Goal: Complete application form

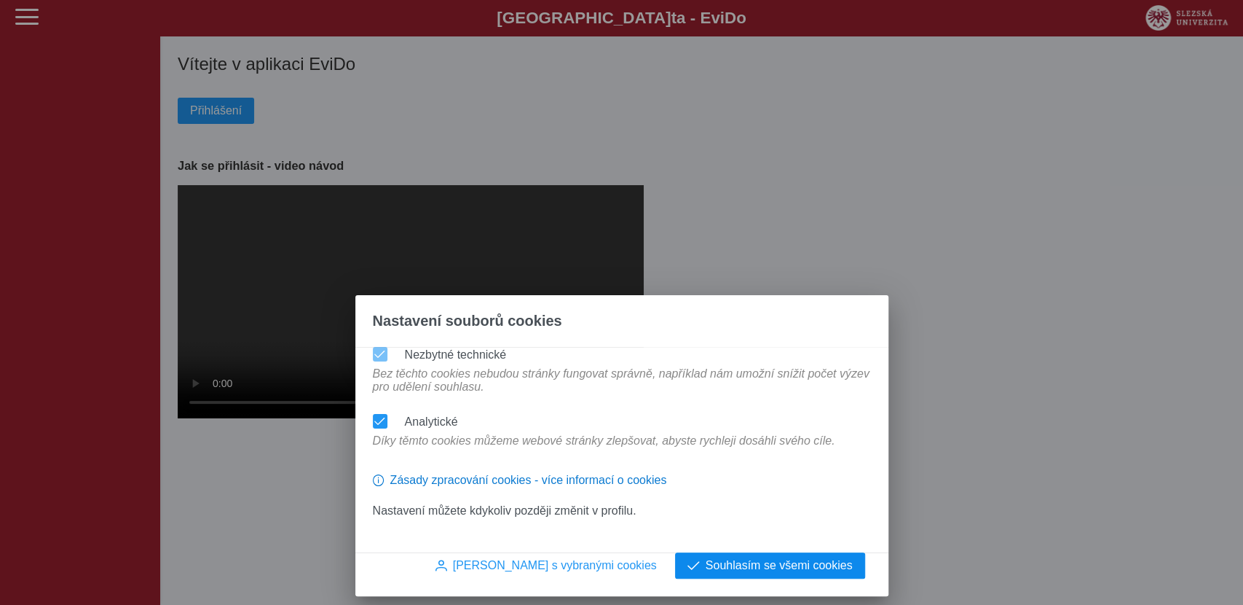
click at [736, 562] on span "Souhlasím se všemi cookies" at bounding box center [779, 565] width 147 height 13
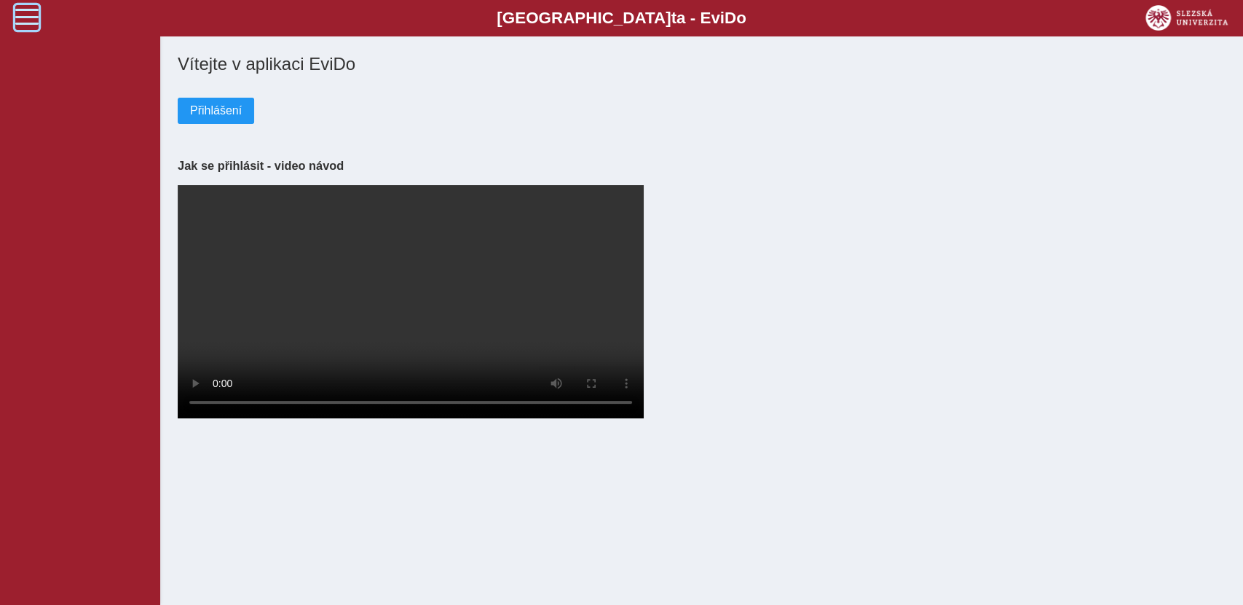
click at [23, 15] on span at bounding box center [26, 16] width 23 height 23
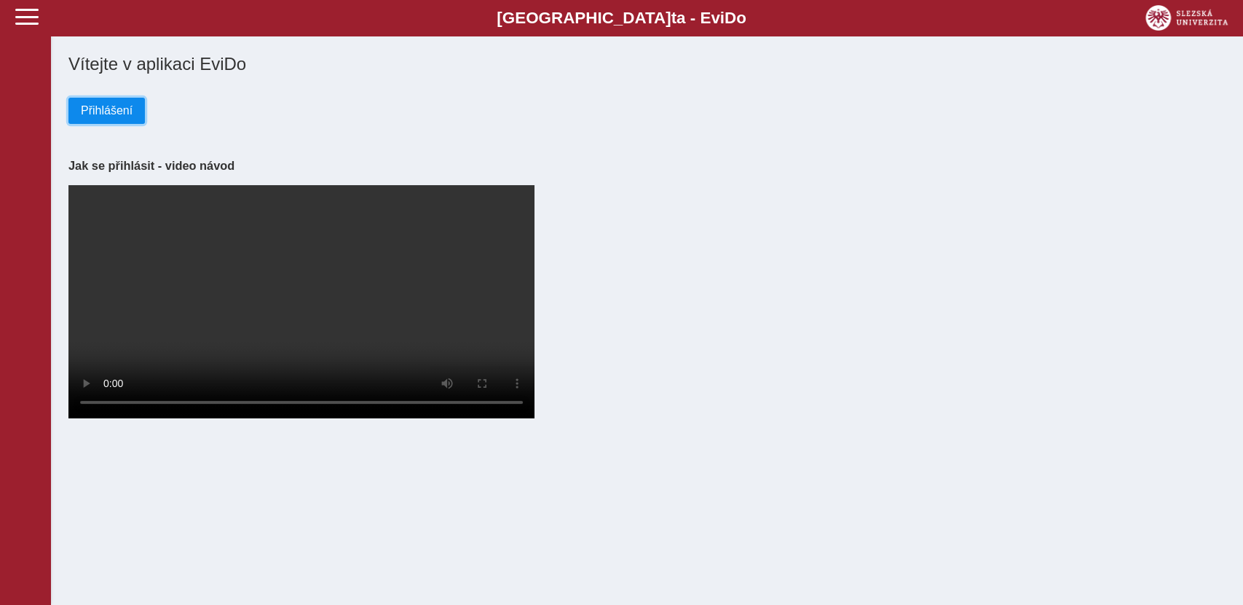
click at [107, 109] on span "Přihlášení" at bounding box center [107, 110] width 52 height 13
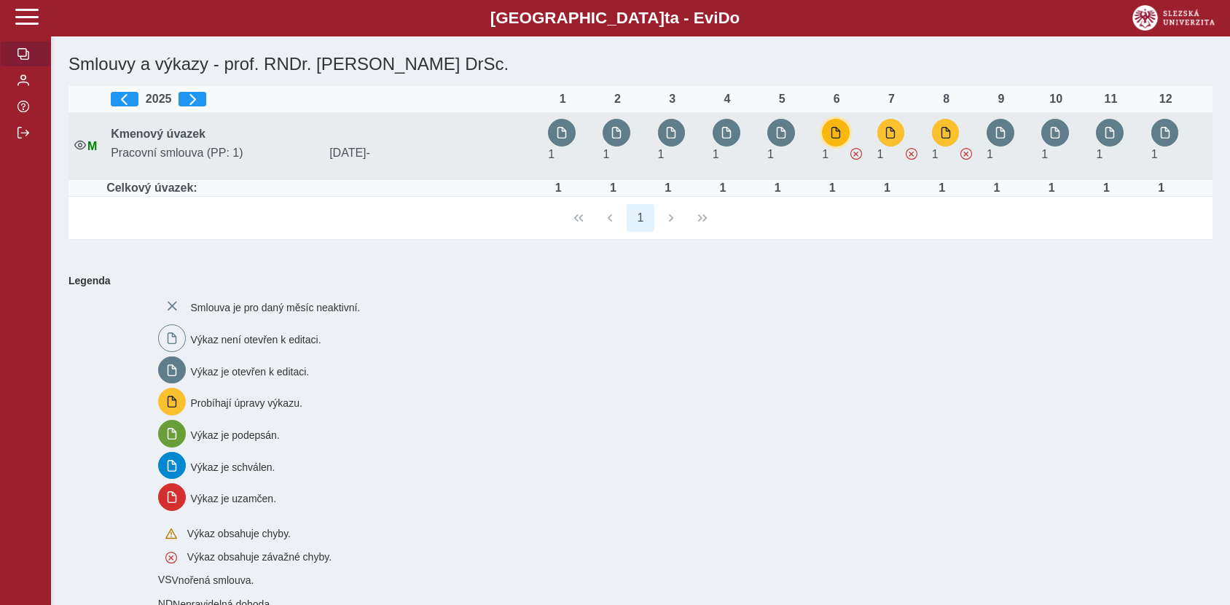
click at [833, 130] on span "button" at bounding box center [836, 133] width 12 height 12
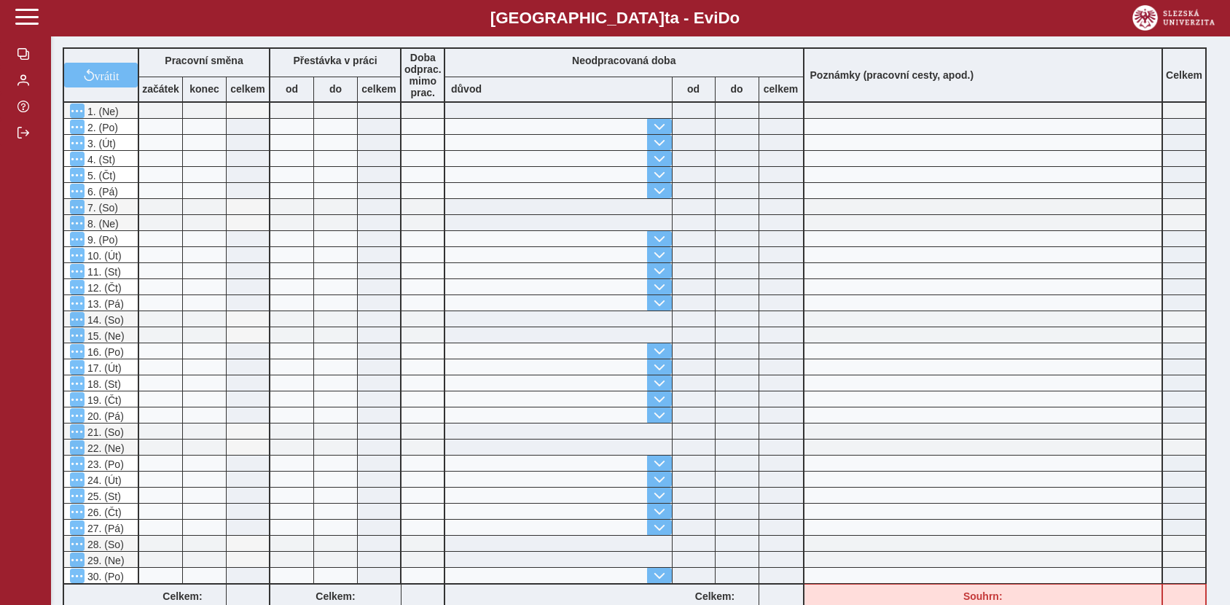
scroll to position [323, 0]
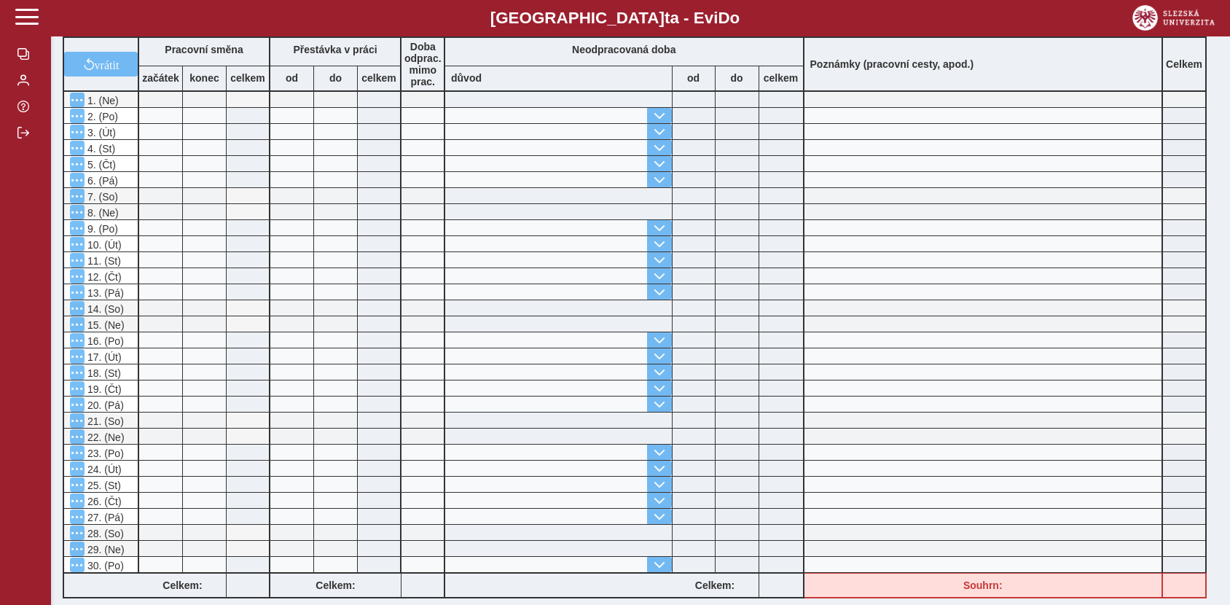
click at [157, 196] on input at bounding box center [160, 195] width 43 height 15
click at [157, 195] on input at bounding box center [160, 195] width 43 height 15
click at [156, 178] on input at bounding box center [160, 179] width 43 height 15
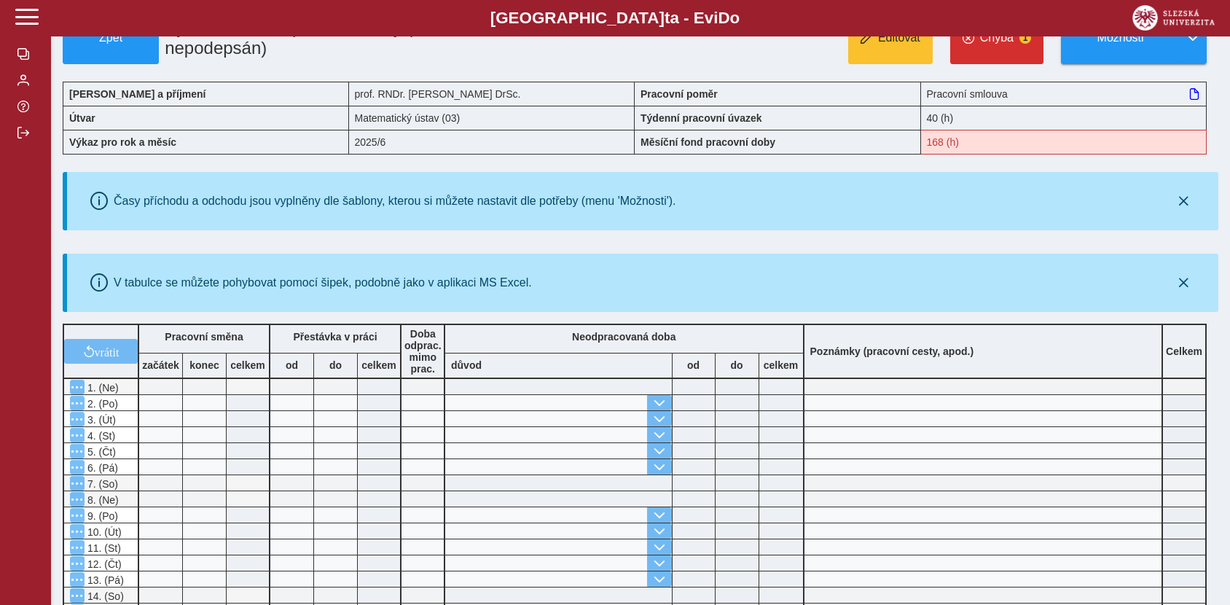
scroll to position [0, 0]
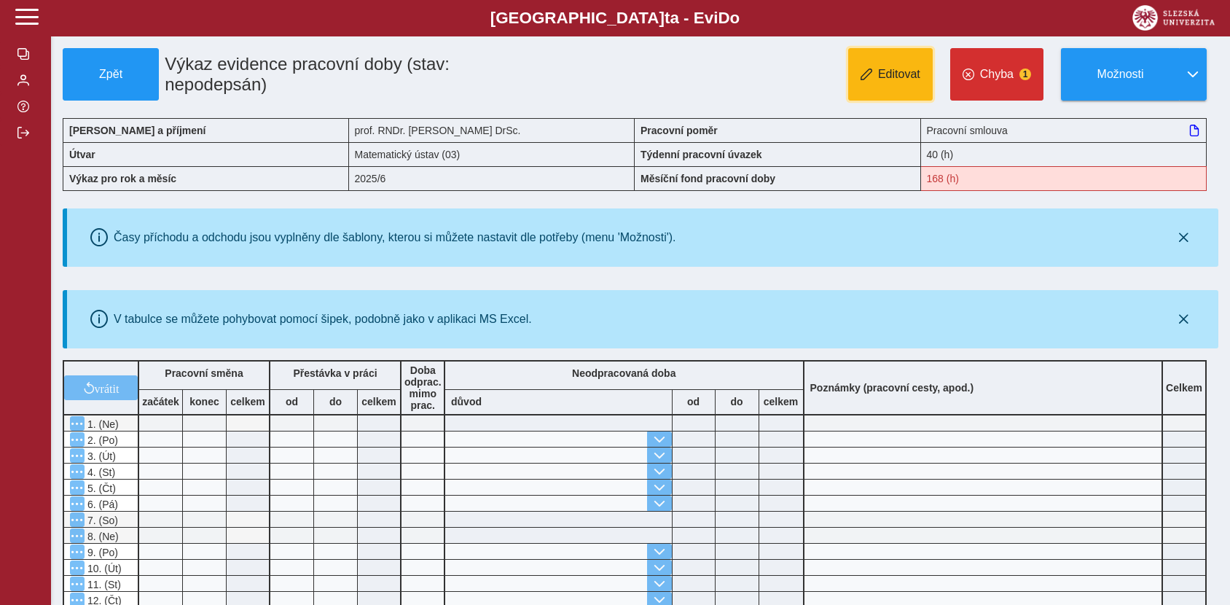
click at [898, 74] on span "Editovat" at bounding box center [899, 74] width 42 height 13
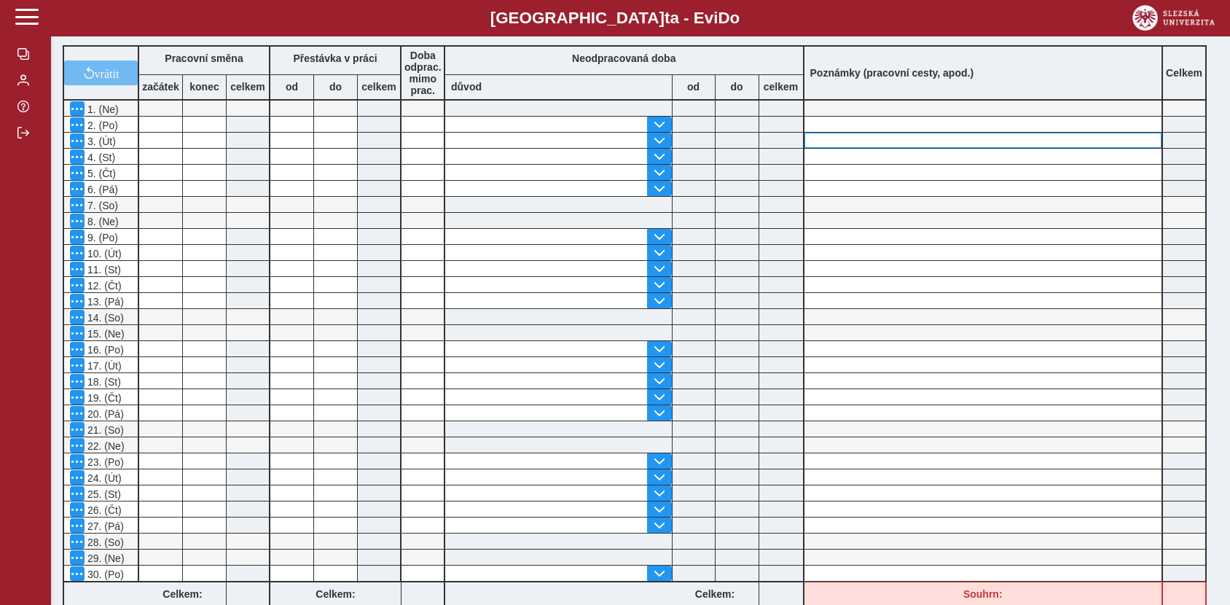
scroll to position [323, 0]
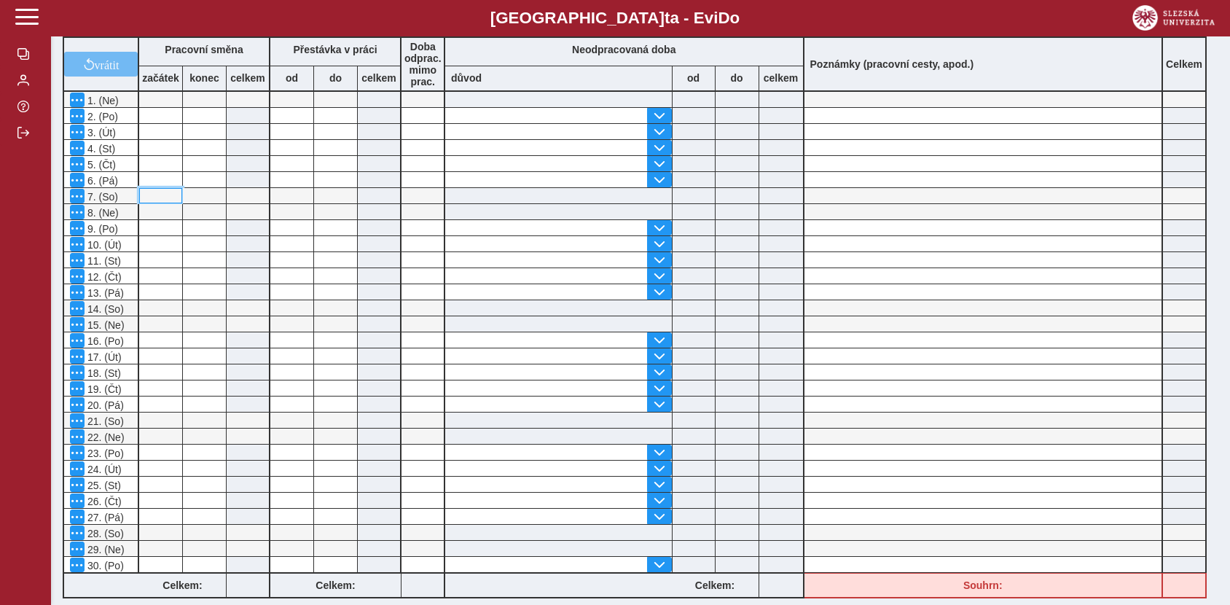
click at [156, 194] on input at bounding box center [160, 195] width 43 height 15
type input "*"
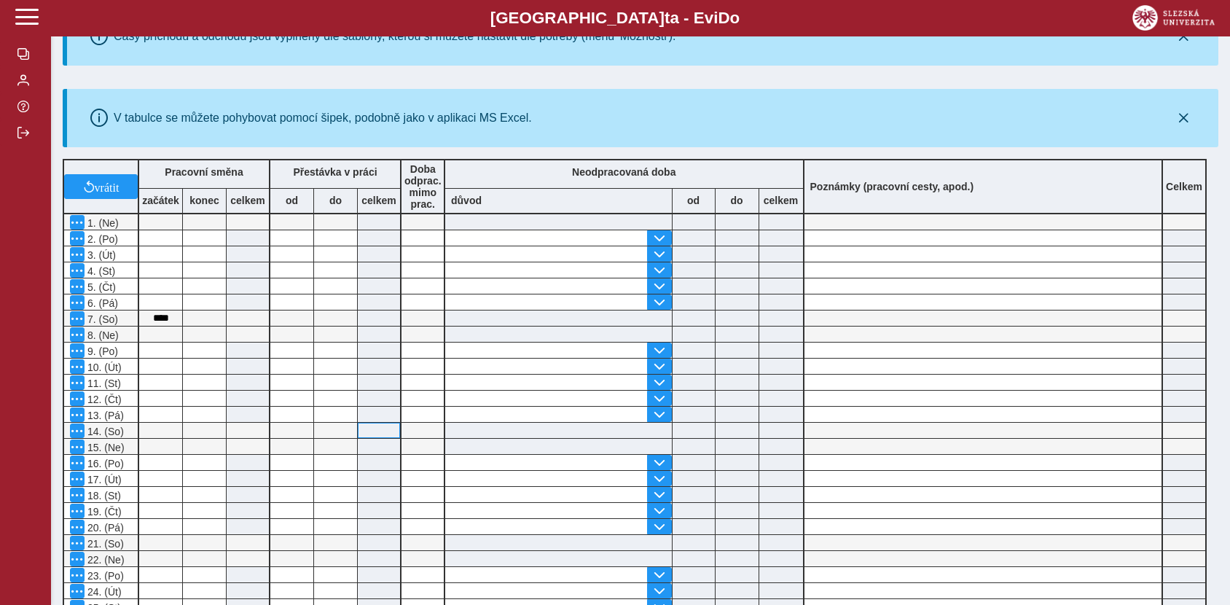
scroll to position [243, 0]
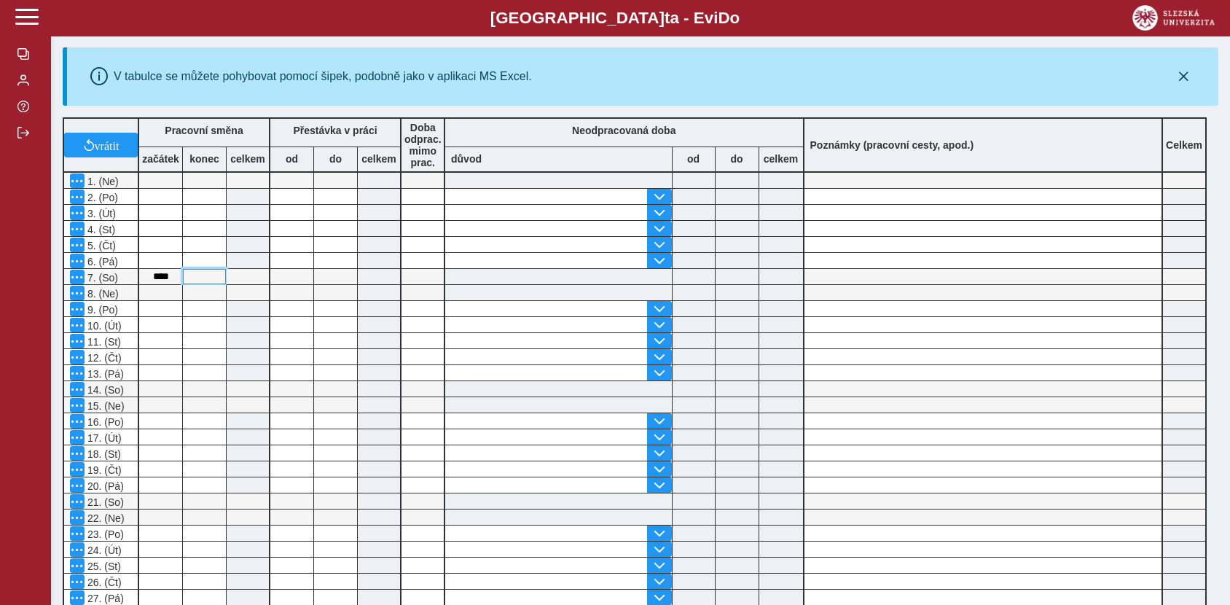
click at [214, 276] on input at bounding box center [204, 276] width 43 height 15
type input "**"
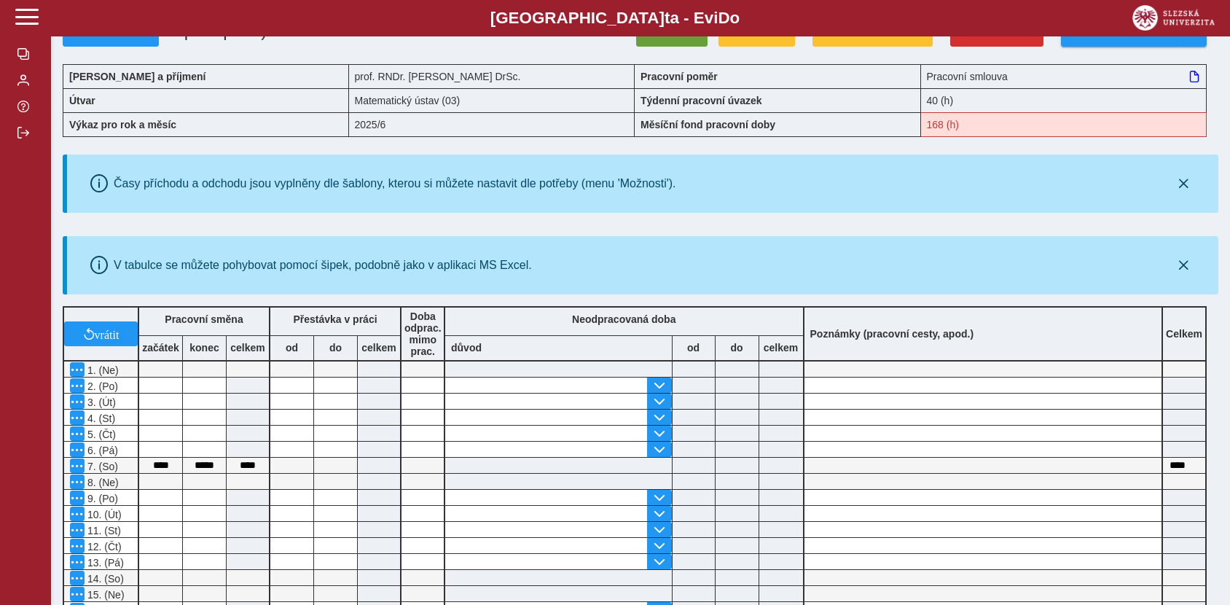
scroll to position [162, 0]
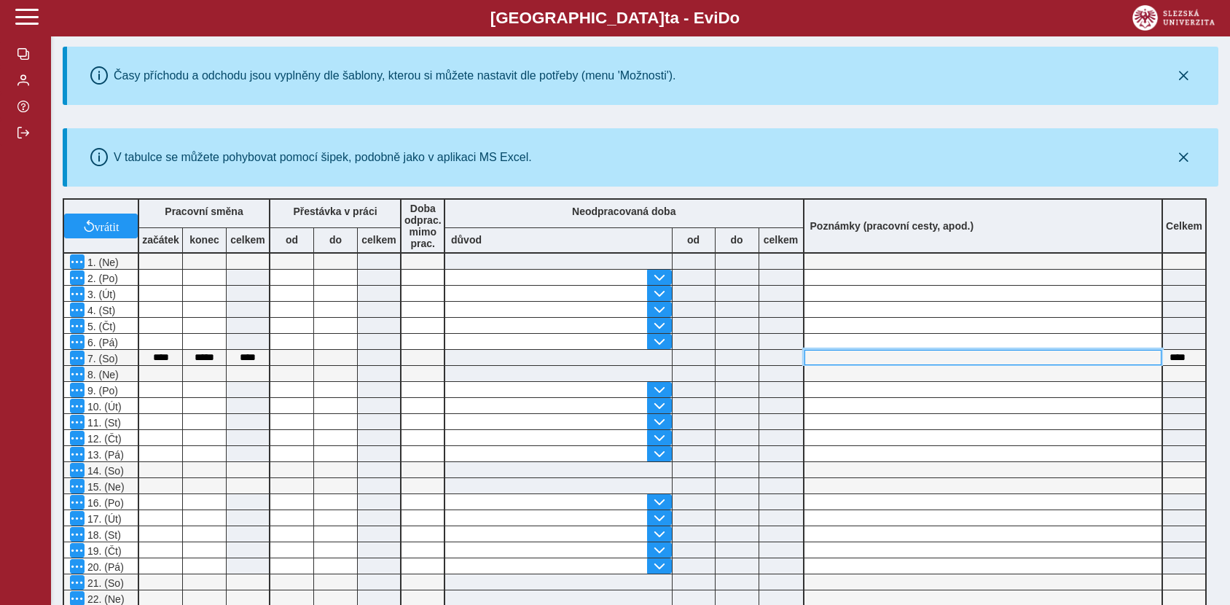
click at [818, 354] on input at bounding box center [983, 357] width 358 height 15
type input "**********"
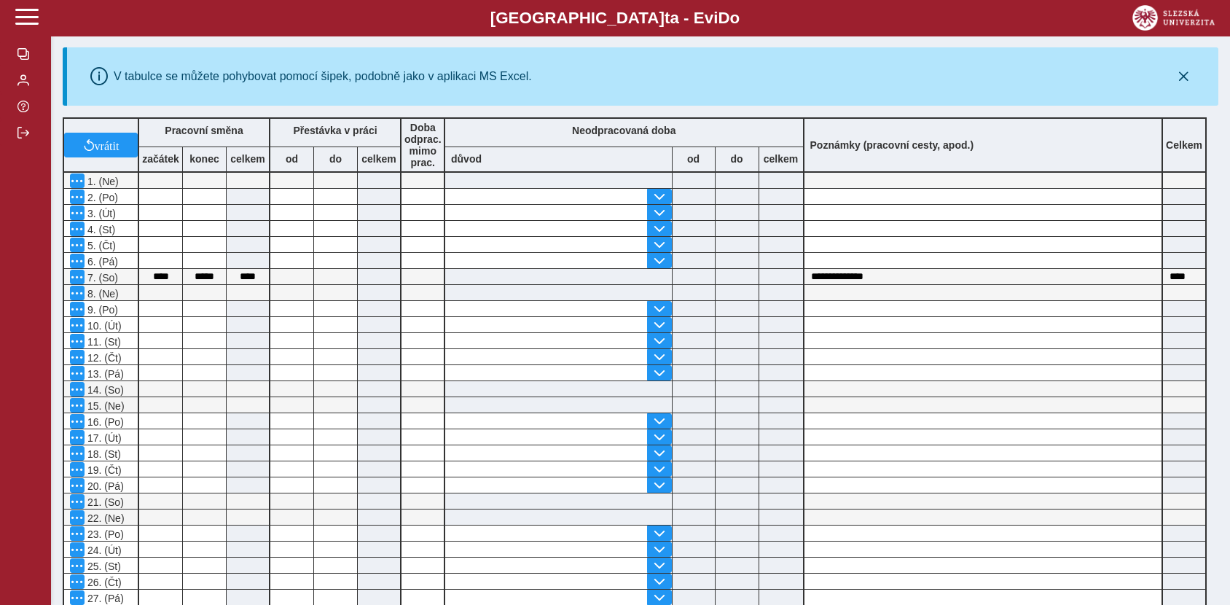
scroll to position [0, 0]
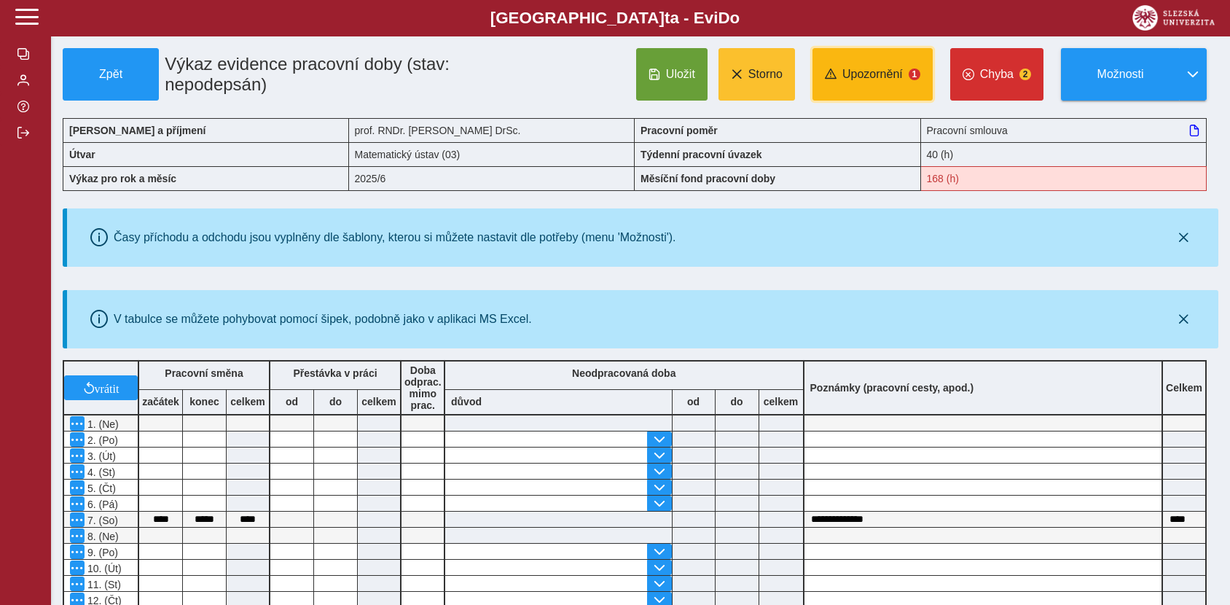
click at [911, 68] on button "Upozornění 1" at bounding box center [872, 74] width 120 height 52
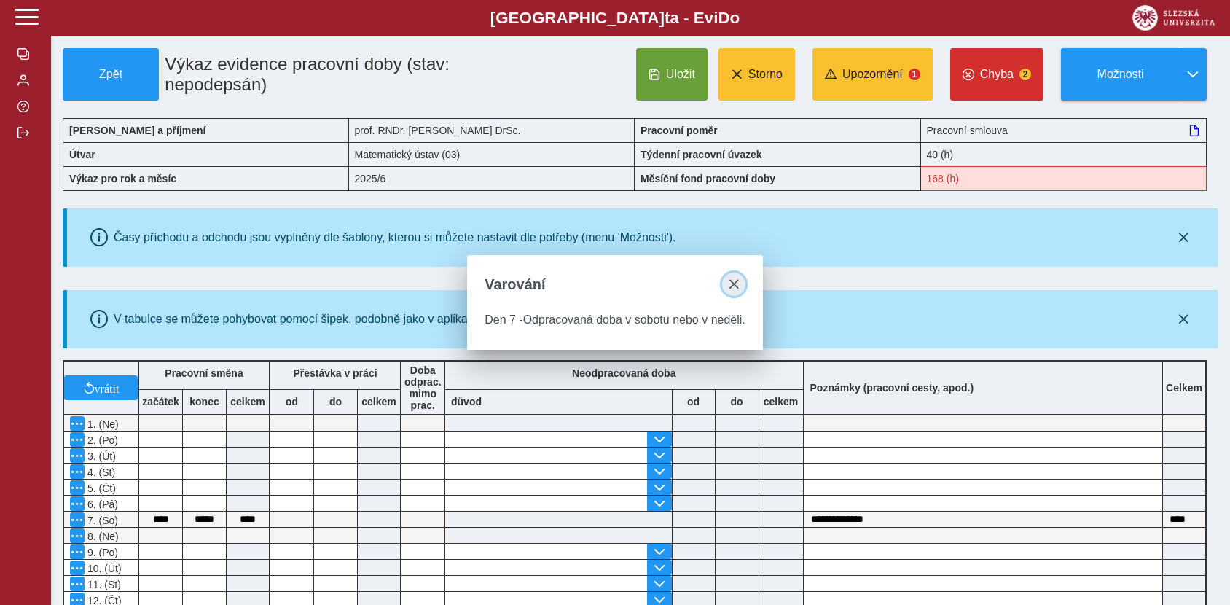
click at [740, 283] on button "close" at bounding box center [733, 283] width 23 height 23
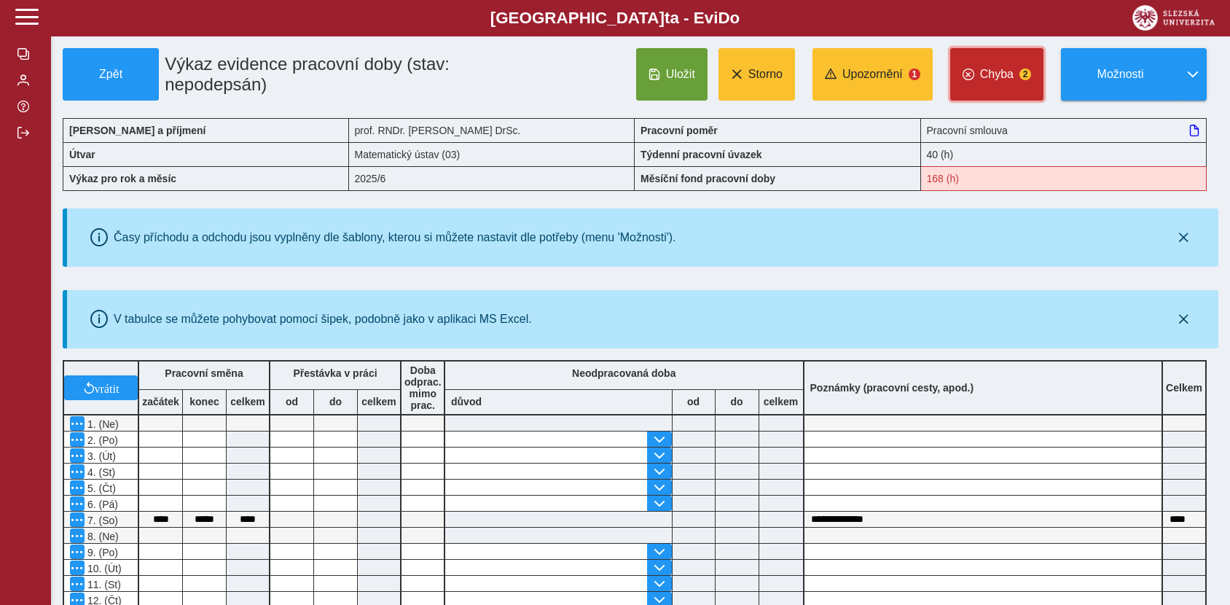
click at [1022, 67] on button "Chyba 2" at bounding box center [996, 74] width 93 height 52
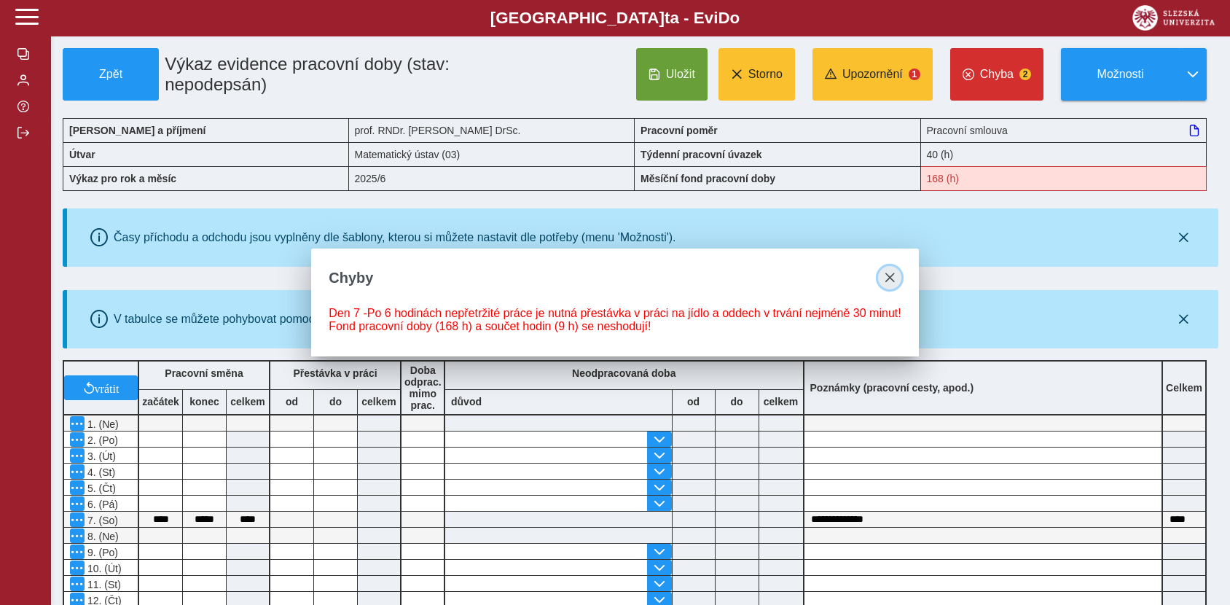
click at [887, 280] on span "close" at bounding box center [890, 278] width 12 height 12
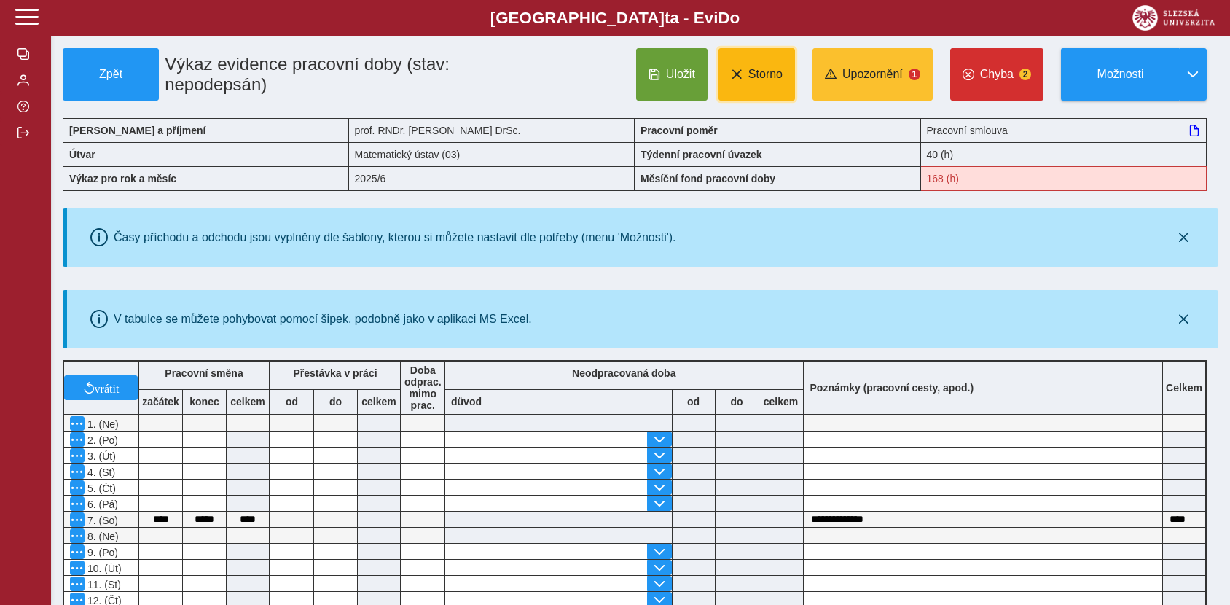
click at [774, 74] on span "Storno" at bounding box center [765, 74] width 34 height 13
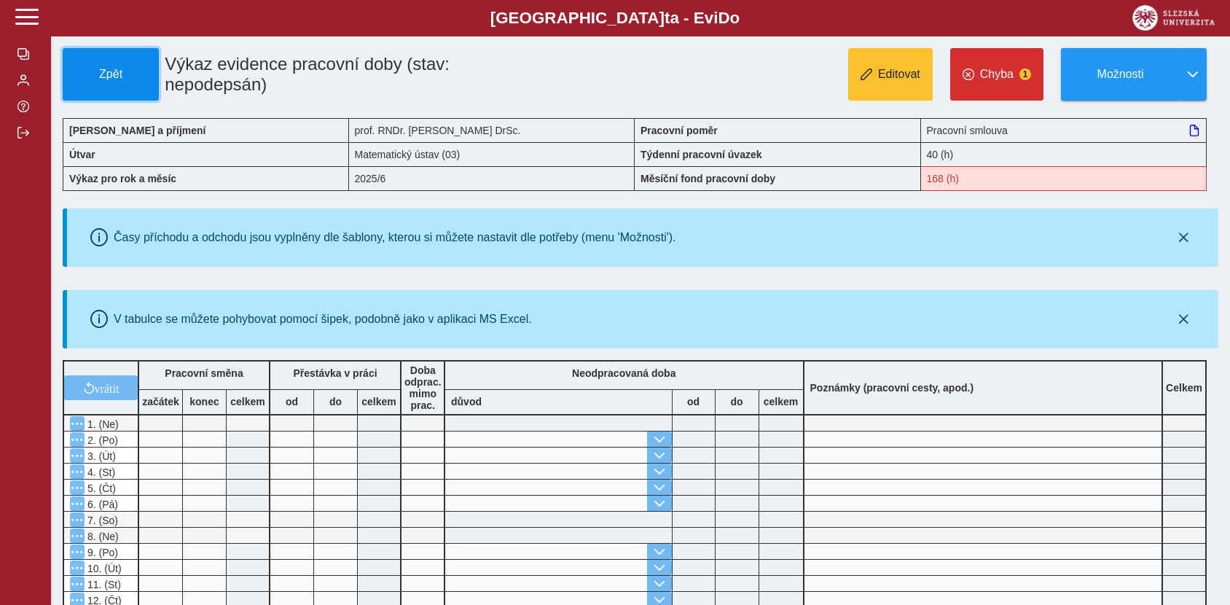
click at [93, 74] on span "Zpět" at bounding box center [110, 74] width 83 height 13
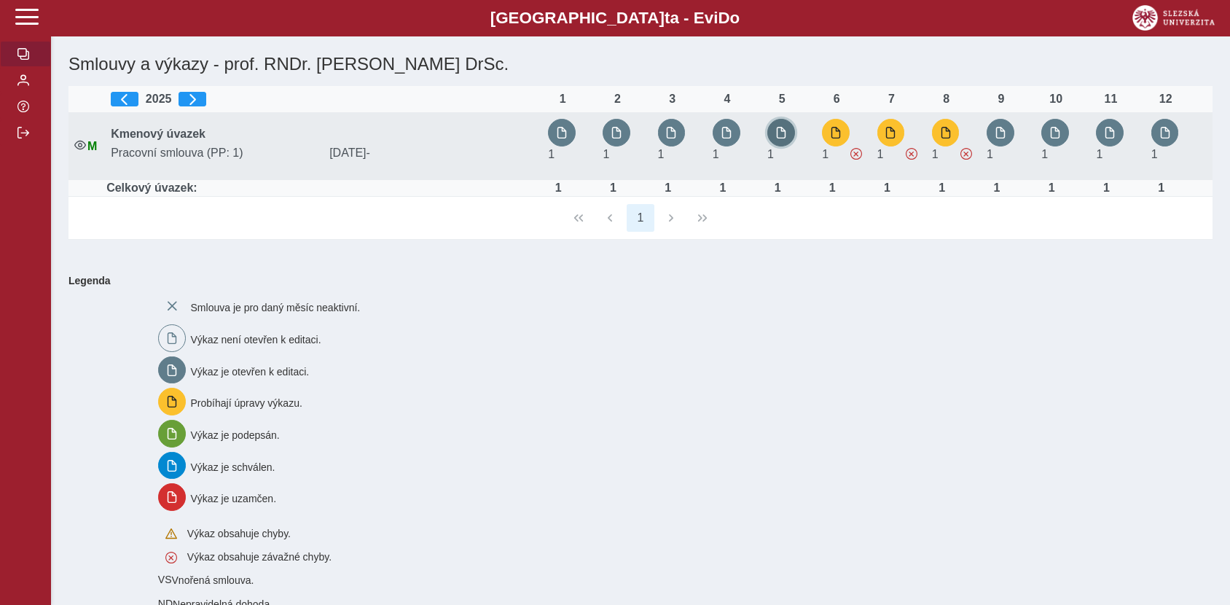
click at [784, 127] on span "button" at bounding box center [781, 133] width 12 height 12
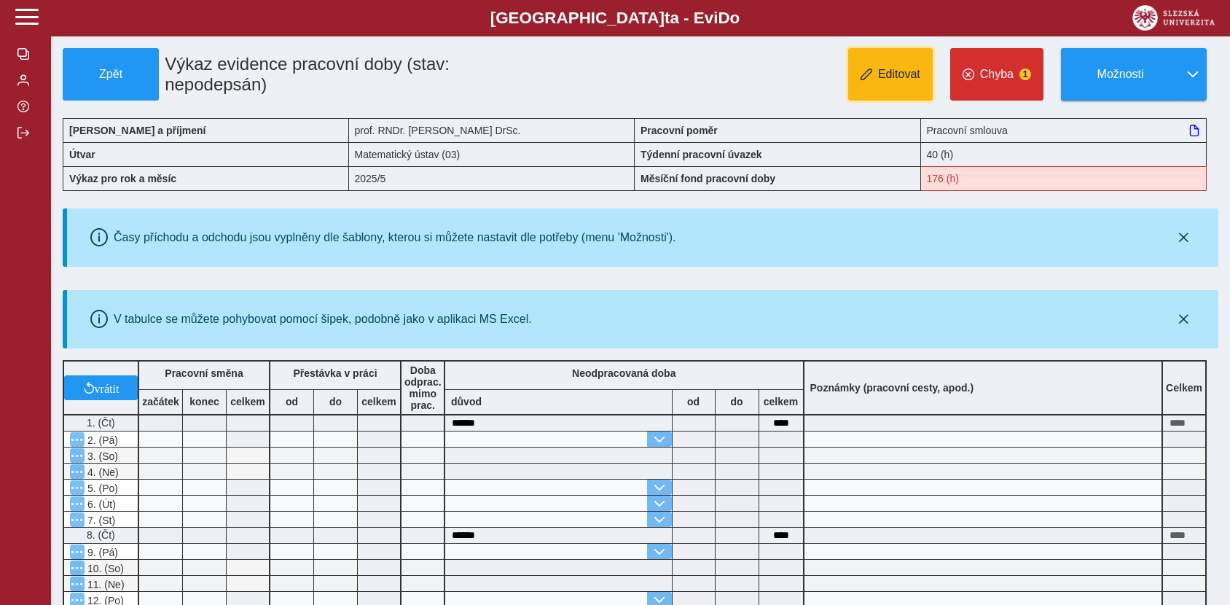
click at [893, 68] on span "Editovat" at bounding box center [899, 74] width 42 height 13
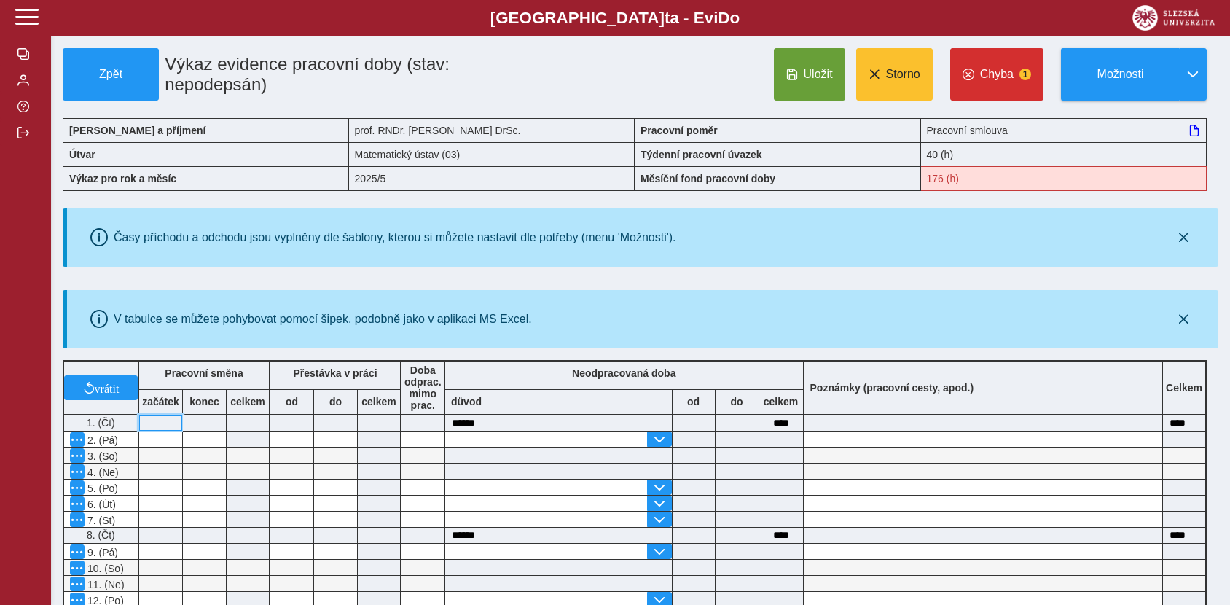
click at [165, 420] on input at bounding box center [160, 422] width 43 height 15
click at [170, 439] on input at bounding box center [160, 438] width 43 height 15
type input "*"
click at [162, 422] on input at bounding box center [160, 422] width 43 height 15
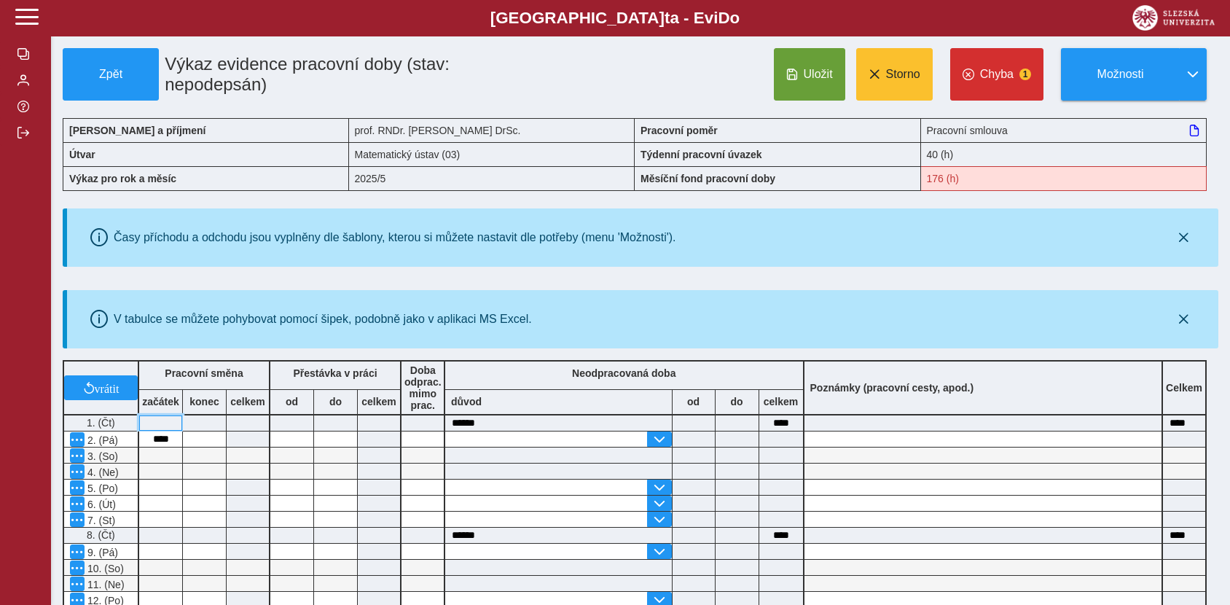
click at [162, 422] on input at bounding box center [160, 422] width 43 height 15
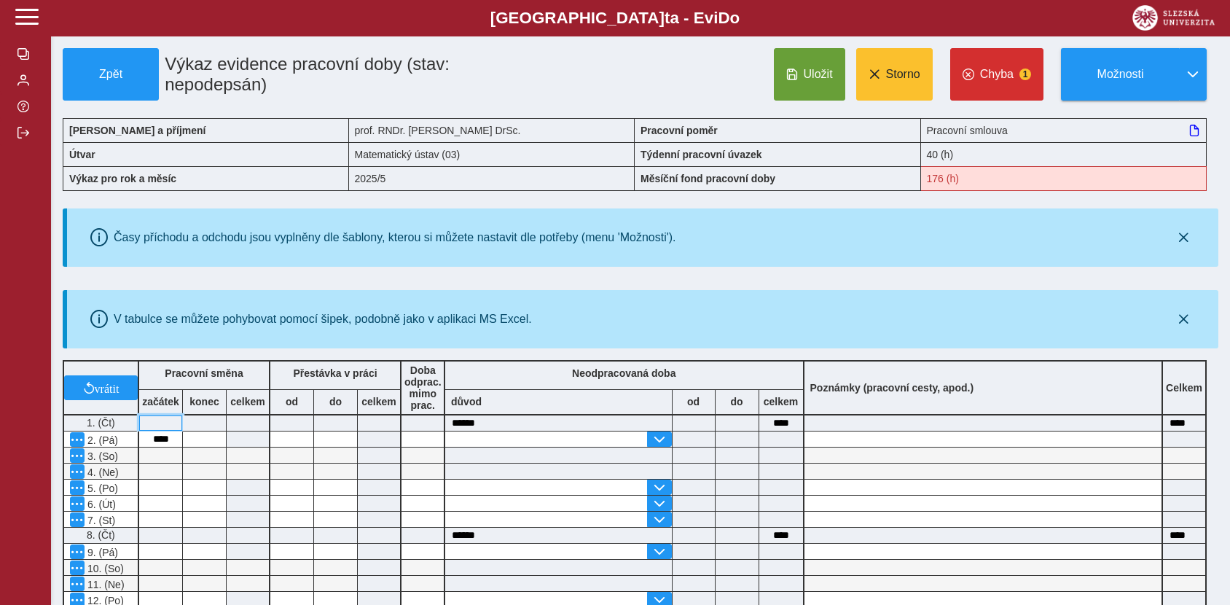
click at [162, 422] on input at bounding box center [160, 422] width 43 height 15
click at [539, 421] on input "******" at bounding box center [558, 422] width 227 height 15
click at [538, 420] on input "******" at bounding box center [558, 422] width 227 height 15
